Goal: Task Accomplishment & Management: Complete application form

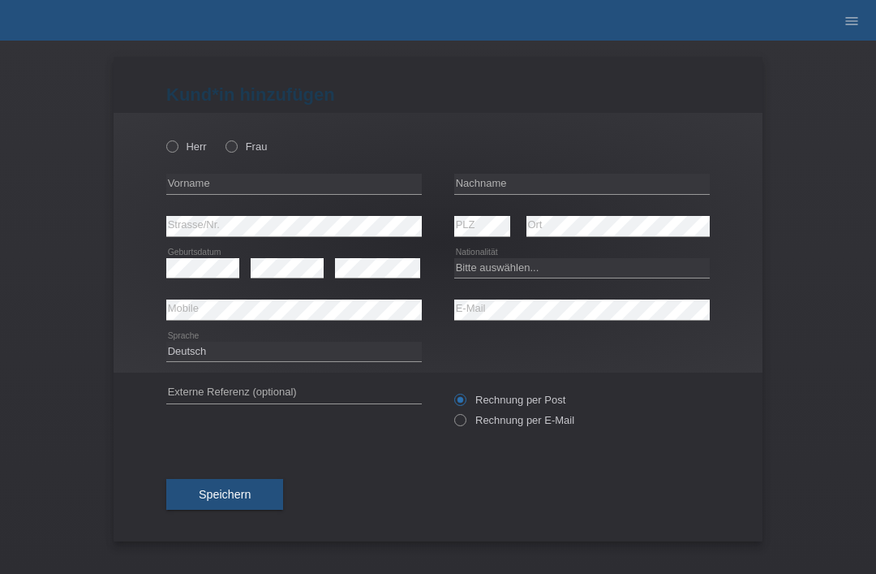
click at [170, 136] on div "Herr Frau" at bounding box center [294, 146] width 256 height 33
click at [164, 138] on icon at bounding box center [164, 138] width 0 height 0
click at [174, 145] on input "Herr" at bounding box center [171, 145] width 11 height 11
radio input "true"
click at [552, 186] on input "text" at bounding box center [582, 184] width 256 height 20
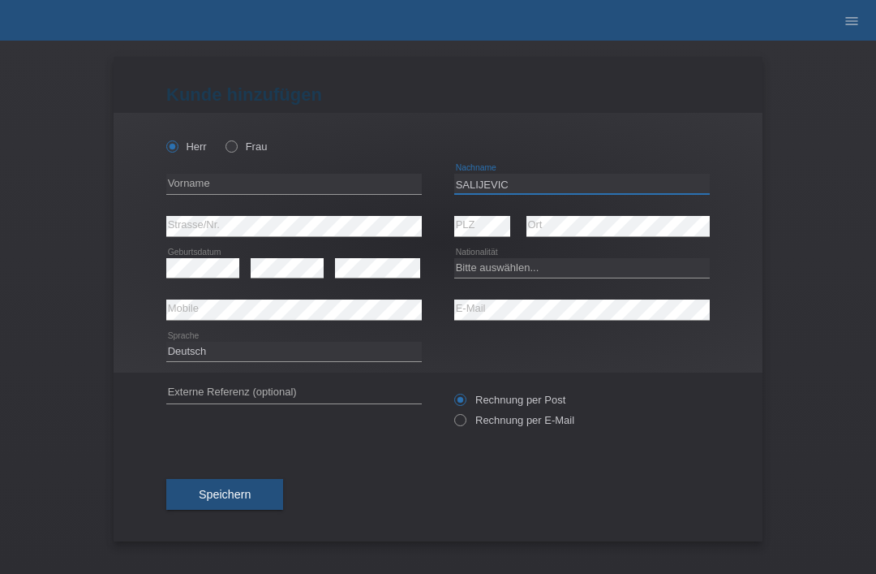
type input "SALIJEVIC"
click at [279, 182] on input "text" at bounding box center [294, 184] width 256 height 20
type input "amir"
click at [531, 273] on select "Bitte auswählen... Schweiz Deutschland Liechtenstein Österreich ------------ Af…" at bounding box center [582, 267] width 256 height 19
select select "BA"
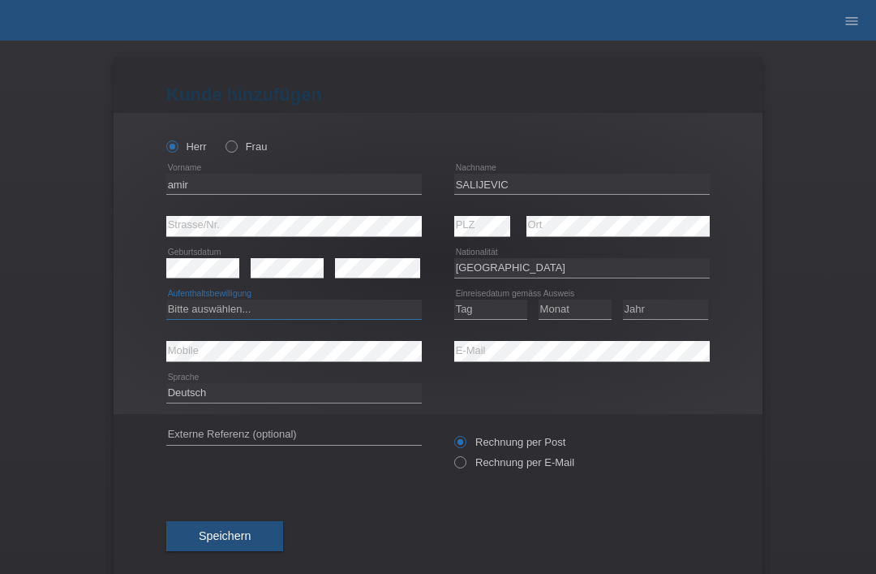
click at [329, 319] on select "Bitte auswählen... C B B - Flüchtlingsstatus Andere" at bounding box center [294, 308] width 256 height 19
select select "B"
click at [502, 315] on select "Tag 01 02 03 04 05 06 07 08 09 10 11" at bounding box center [490, 308] width 73 height 19
select select "01"
click at [583, 301] on select "Monat 01 02 03 04 05 06 07 08 09 10 11" at bounding box center [575, 308] width 73 height 19
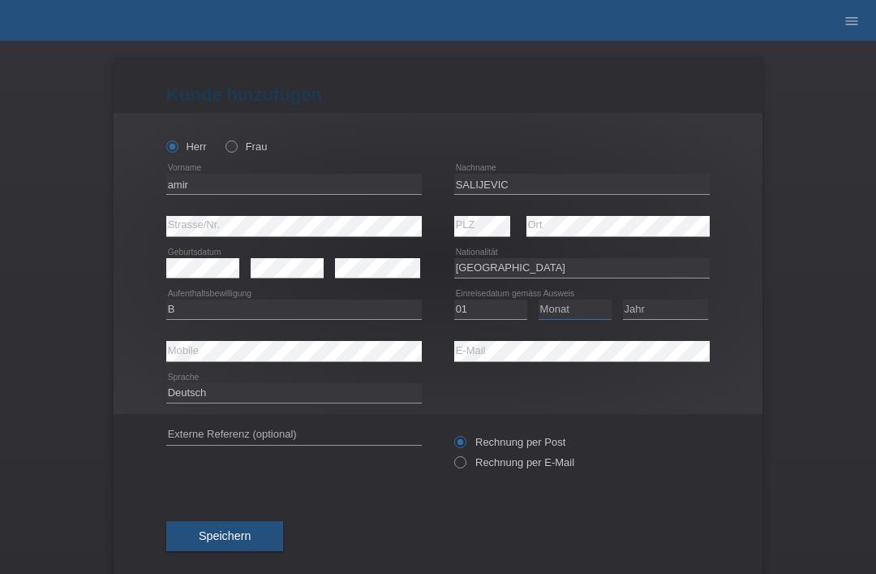
select select "06"
click at [678, 307] on select "Jahr 2025 2024 2023 2022 2021 2020 2019 2018 2017 2016 2015 2014 2013 2012 2011…" at bounding box center [665, 308] width 85 height 19
select select "2013"
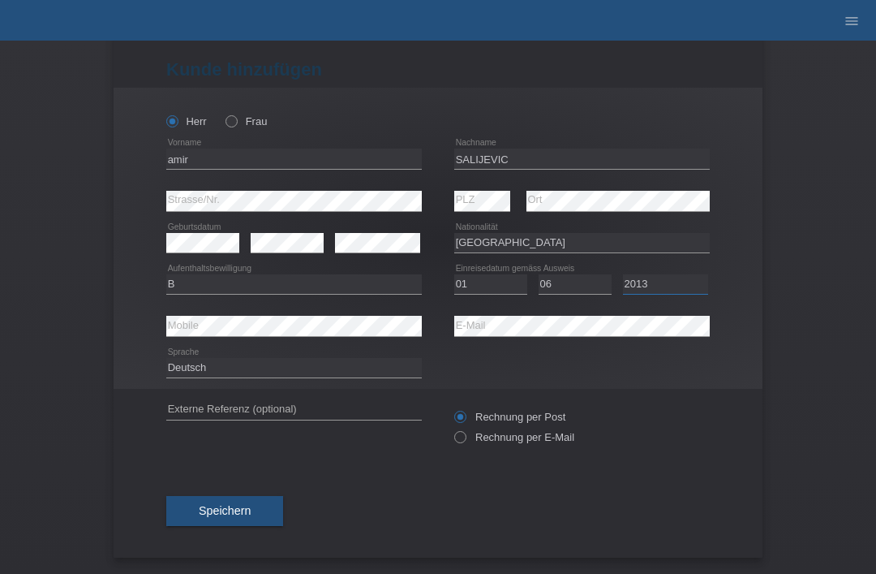
scroll to position [32, 0]
click at [231, 500] on button "Speichern" at bounding box center [224, 511] width 117 height 31
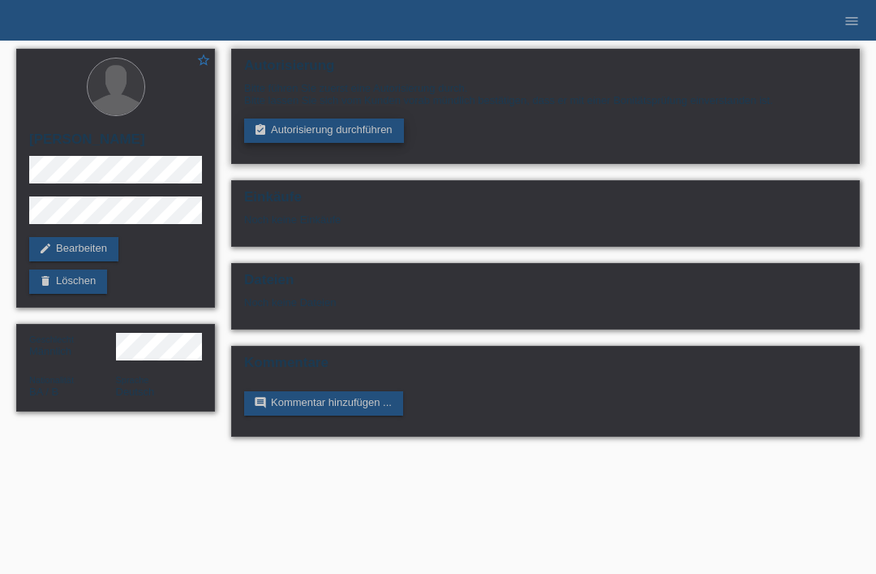
click at [324, 123] on link "assignment_turned_in Autorisierung durchführen" at bounding box center [324, 130] width 160 height 24
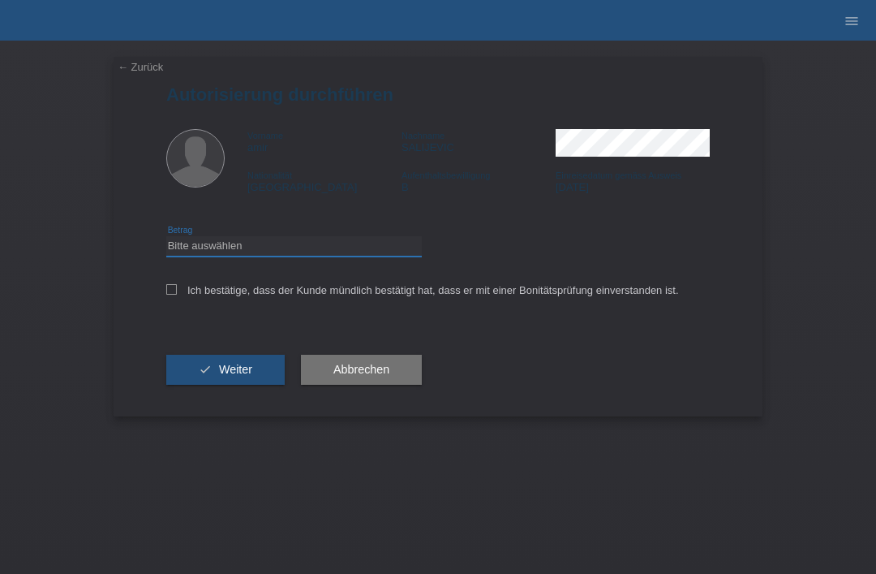
click at [207, 252] on select "Bitte auswählen CHF 1.00 - CHF 499.00 CHF 500.00 - CHF 1'999.00 CHF 2'000.00 - …" at bounding box center [294, 245] width 256 height 19
select select "3"
click at [172, 295] on icon at bounding box center [171, 289] width 11 height 11
click at [172, 295] on input "Ich bestätige, dass der Kunde mündlich bestätigt hat, dass er mit einer Bonität…" at bounding box center [171, 289] width 11 height 11
checkbox input "true"
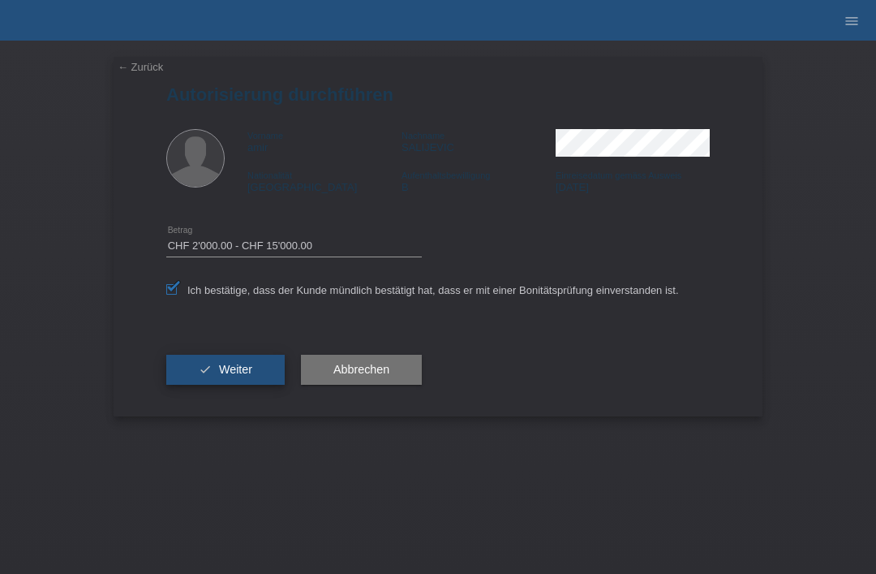
click at [196, 368] on button "check Weiter" at bounding box center [225, 370] width 118 height 31
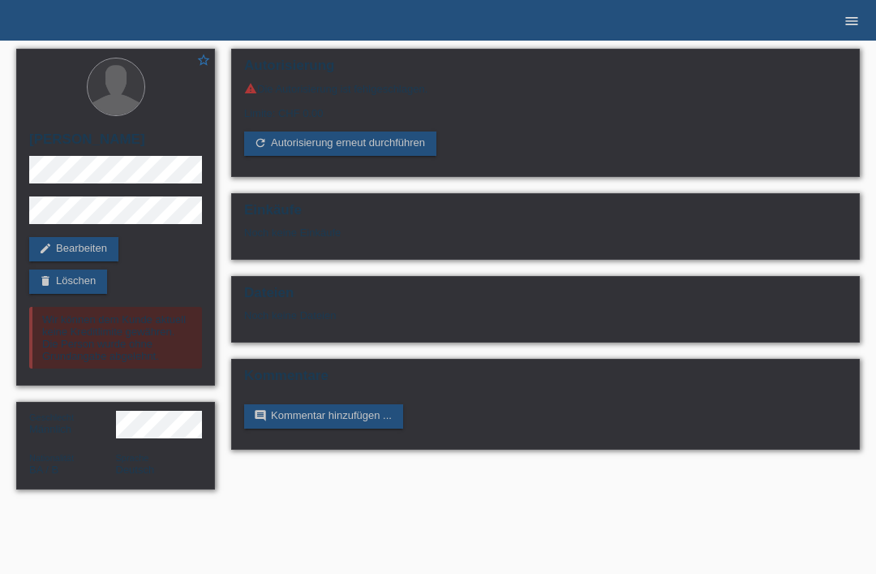
click at [850, 20] on icon "menu" at bounding box center [852, 21] width 16 height 16
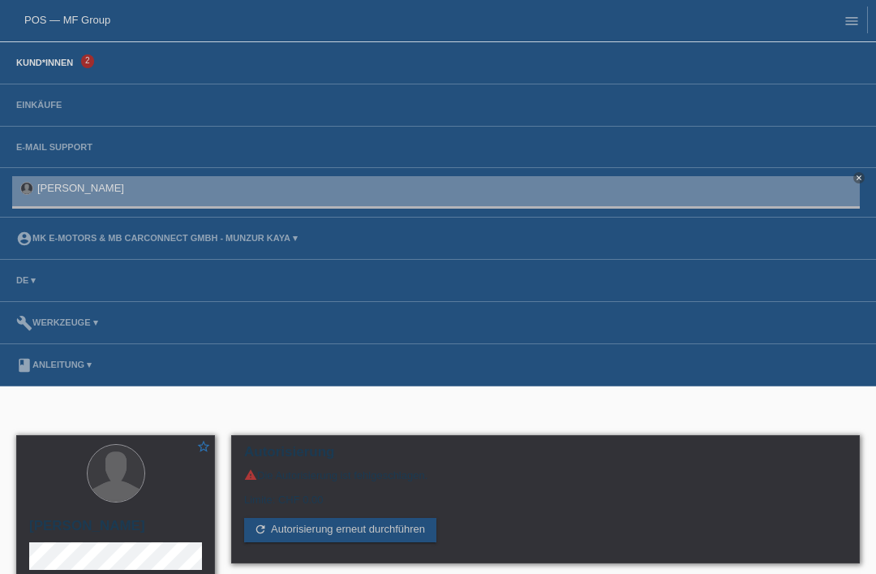
click at [42, 60] on link "Kund*innen" at bounding box center [44, 63] width 73 height 10
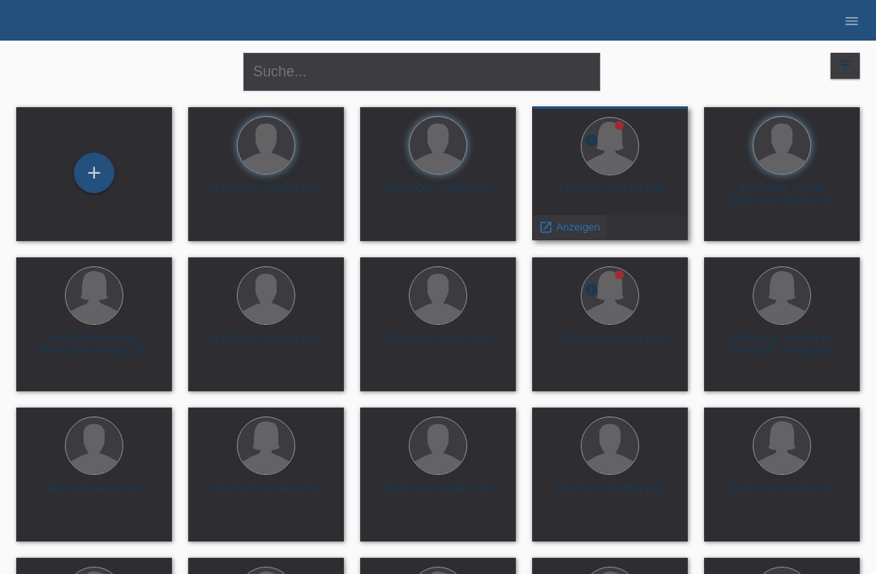
click at [568, 222] on span "Anzeigen" at bounding box center [579, 227] width 44 height 12
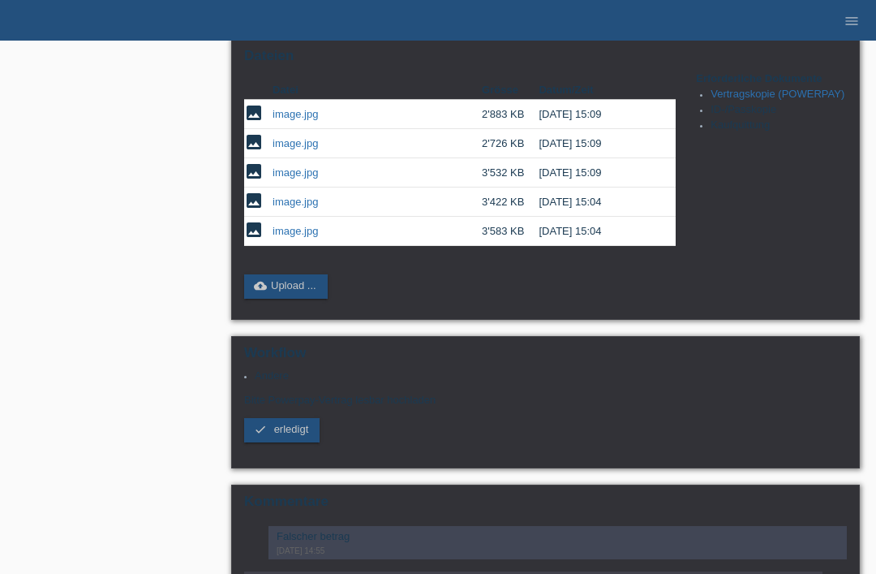
scroll to position [388, 0]
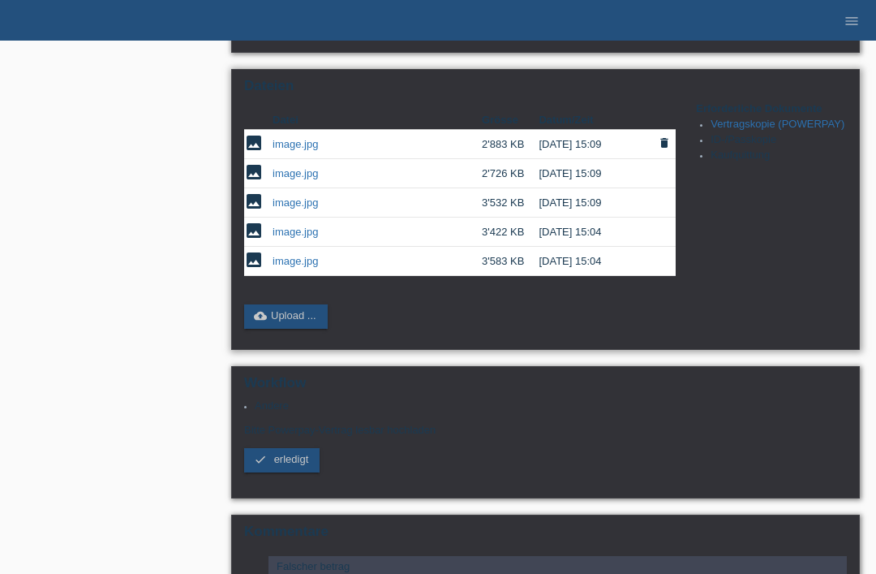
click at [303, 150] on link "image.jpg" at bounding box center [295, 144] width 45 height 12
click at [291, 179] on link "image.jpg" at bounding box center [295, 173] width 45 height 12
click at [290, 209] on link "image.jpg" at bounding box center [295, 202] width 45 height 12
click at [282, 238] on link "image.jpg" at bounding box center [295, 232] width 45 height 12
click at [286, 267] on link "image.jpg" at bounding box center [295, 261] width 45 height 12
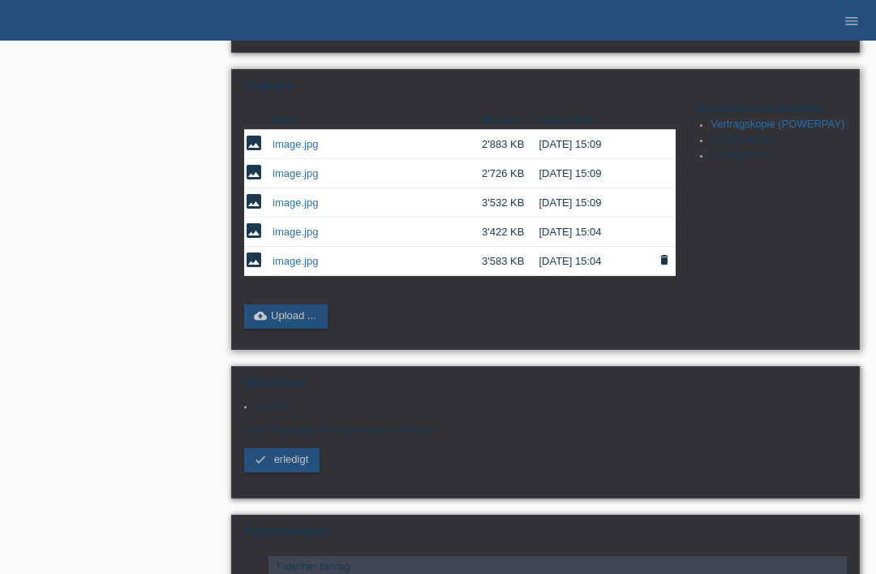
click at [287, 267] on link "image.jpg" at bounding box center [295, 261] width 45 height 12
click at [299, 238] on link "image.jpg" at bounding box center [295, 232] width 45 height 12
click at [294, 209] on link "image.jpg" at bounding box center [295, 202] width 45 height 12
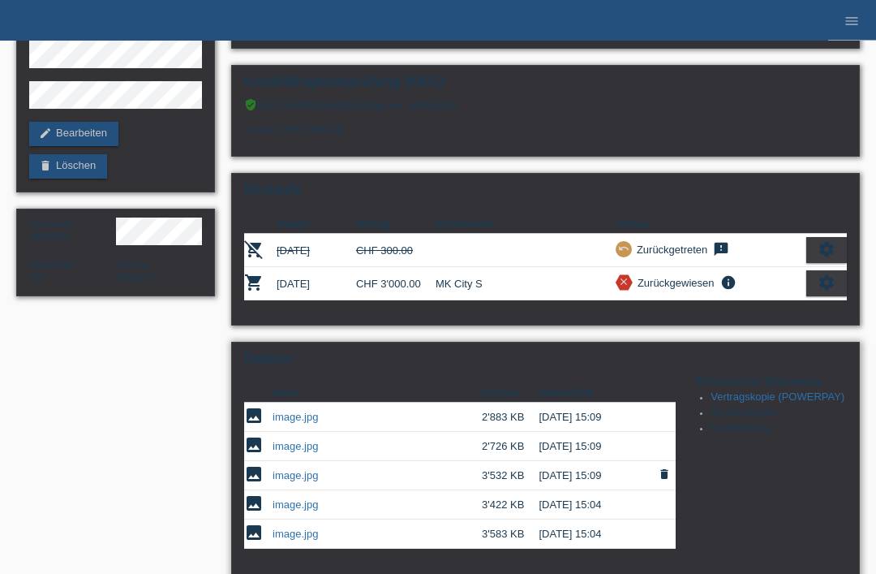
scroll to position [0, 0]
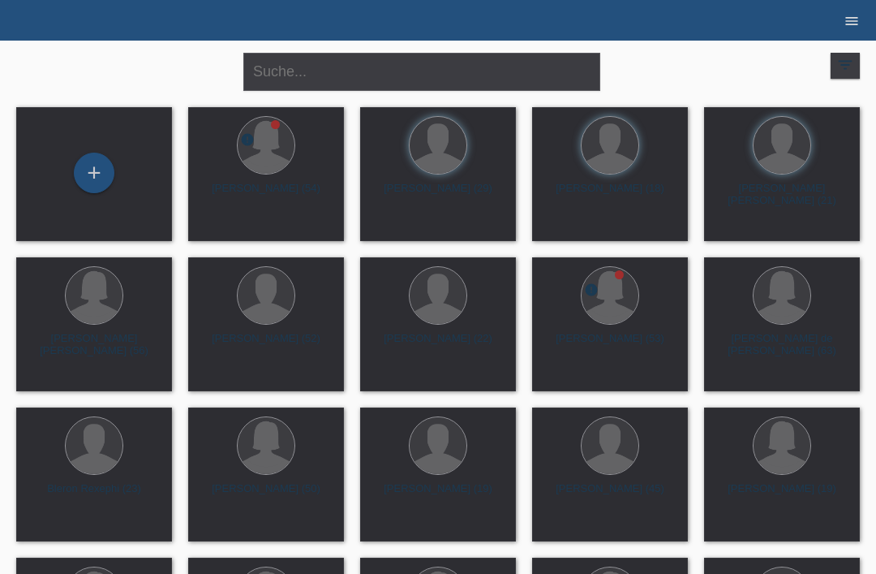
click at [846, 25] on icon "menu" at bounding box center [852, 21] width 16 height 16
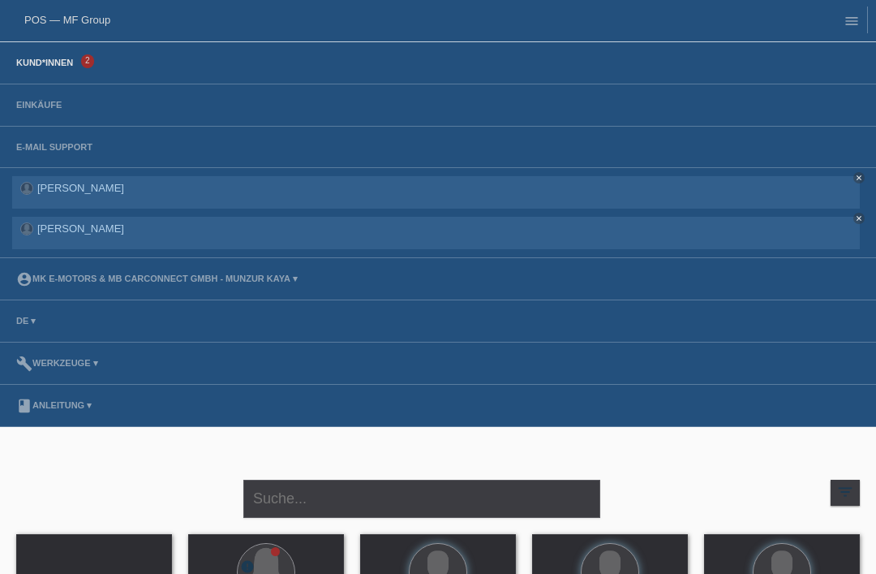
click at [41, 67] on link "Kund*innen" at bounding box center [44, 63] width 73 height 10
